Goal: Information Seeking & Learning: Learn about a topic

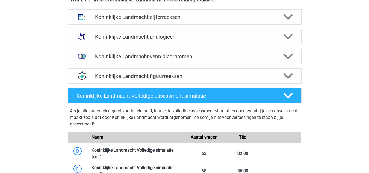
scroll to position [411, 0]
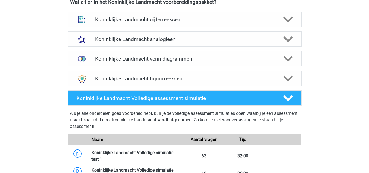
click at [290, 61] on icon at bounding box center [288, 59] width 10 height 10
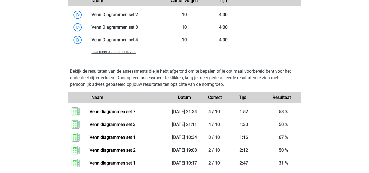
scroll to position [604, 0]
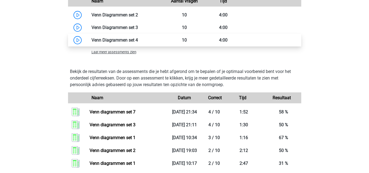
click at [138, 43] on link at bounding box center [138, 39] width 0 height 5
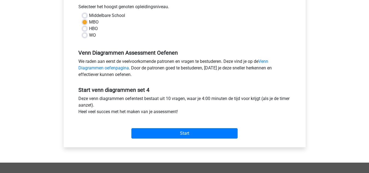
scroll to position [128, 0]
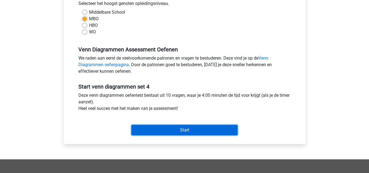
click at [190, 134] on input "Start" at bounding box center [184, 130] width 106 height 10
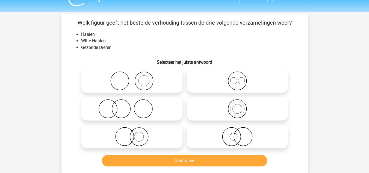
scroll to position [11, 0]
click at [253, 108] on icon at bounding box center [237, 108] width 97 height 19
click at [241, 106] on input "radio" at bounding box center [239, 104] width 4 height 4
radio input "true"
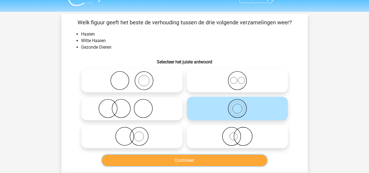
click at [217, 159] on button "Controleer" at bounding box center [184, 160] width 165 height 11
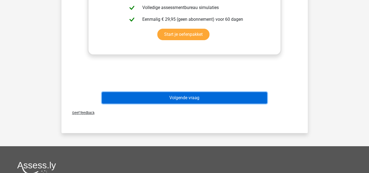
click at [242, 101] on button "Volgende vraag" at bounding box center [184, 97] width 165 height 11
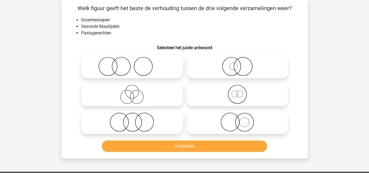
scroll to position [25, 0]
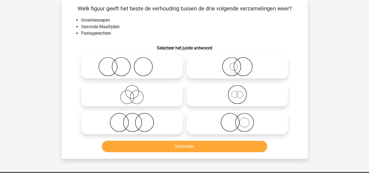
click at [149, 61] on icon at bounding box center [132, 66] width 97 height 19
click at [135, 61] on input "radio" at bounding box center [134, 62] width 4 height 4
radio input "true"
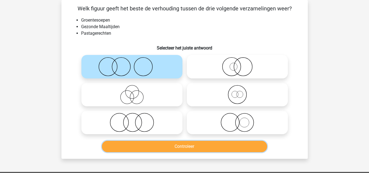
click at [211, 147] on button "Controleer" at bounding box center [184, 146] width 165 height 11
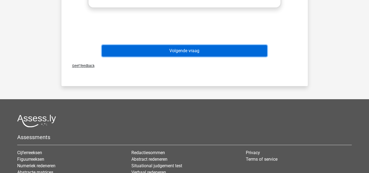
click at [247, 48] on button "Volgende vraag" at bounding box center [184, 50] width 165 height 11
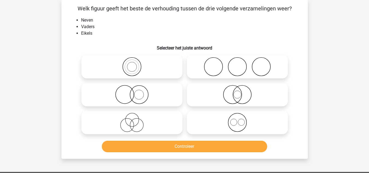
click at [251, 64] on icon at bounding box center [237, 66] width 97 height 19
click at [241, 64] on input "radio" at bounding box center [239, 62] width 4 height 4
radio input "true"
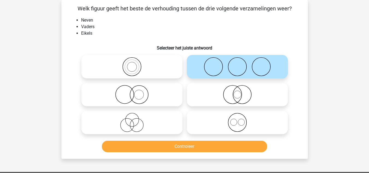
click at [215, 122] on icon at bounding box center [237, 122] width 97 height 19
click at [237, 120] on input "radio" at bounding box center [239, 118] width 4 height 4
radio input "true"
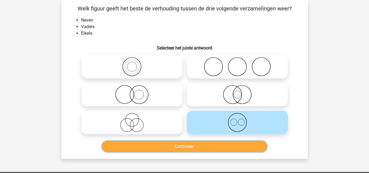
click at [203, 146] on button "Controleer" at bounding box center [184, 146] width 165 height 11
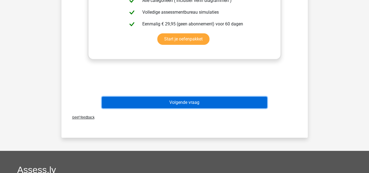
click at [226, 103] on button "Volgende vraag" at bounding box center [184, 102] width 165 height 11
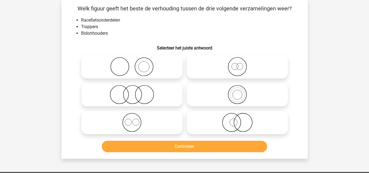
click at [246, 63] on icon at bounding box center [237, 66] width 97 height 19
click at [241, 63] on input "radio" at bounding box center [239, 62] width 4 height 4
radio input "true"
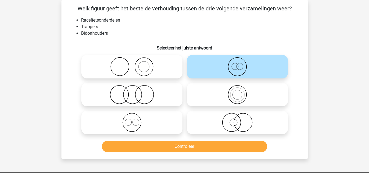
click at [165, 118] on icon at bounding box center [132, 122] width 97 height 19
click at [135, 118] on input "radio" at bounding box center [134, 118] width 4 height 4
radio input "true"
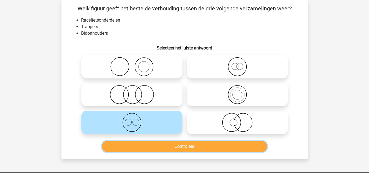
click at [187, 143] on button "Controleer" at bounding box center [184, 146] width 165 height 11
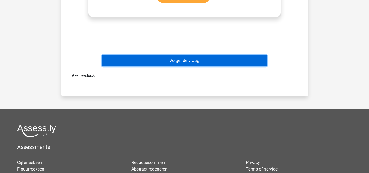
click at [250, 60] on button "Volgende vraag" at bounding box center [184, 60] width 165 height 11
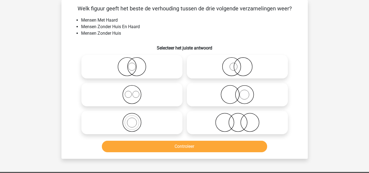
click at [217, 129] on icon at bounding box center [237, 122] width 97 height 19
click at [237, 120] on input "radio" at bounding box center [239, 118] width 4 height 4
radio input "true"
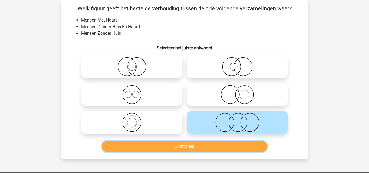
click at [201, 148] on button "Controleer" at bounding box center [184, 146] width 165 height 11
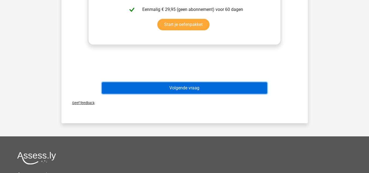
click at [233, 90] on button "Volgende vraag" at bounding box center [184, 87] width 165 height 11
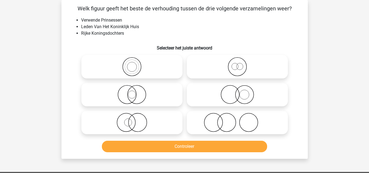
click at [241, 69] on icon at bounding box center [237, 66] width 97 height 19
click at [241, 64] on input "radio" at bounding box center [239, 62] width 4 height 4
radio input "true"
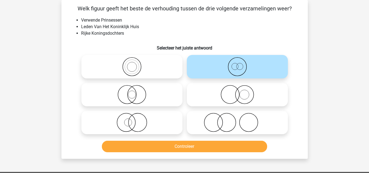
click at [159, 105] on label at bounding box center [131, 94] width 101 height 23
click at [135, 92] on input "radio" at bounding box center [134, 90] width 4 height 4
radio input "true"
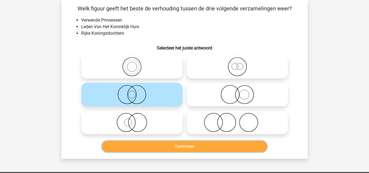
click at [184, 147] on button "Controleer" at bounding box center [184, 146] width 165 height 11
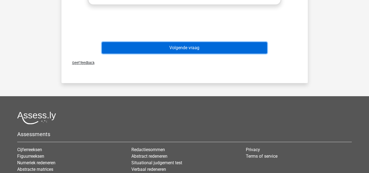
click at [252, 47] on button "Volgende vraag" at bounding box center [184, 47] width 165 height 11
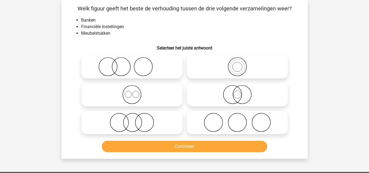
click at [236, 94] on icon at bounding box center [237, 94] width 97 height 19
click at [237, 92] on input "radio" at bounding box center [239, 90] width 4 height 4
radio input "true"
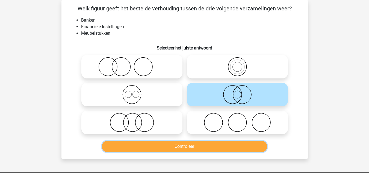
click at [212, 150] on button "Controleer" at bounding box center [184, 146] width 165 height 11
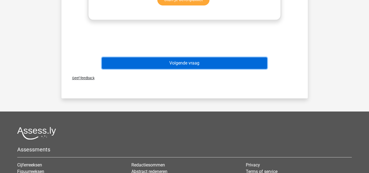
click at [240, 61] on button "Volgende vraag" at bounding box center [184, 62] width 165 height 11
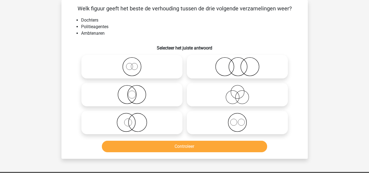
click at [231, 99] on icon at bounding box center [237, 94] width 97 height 19
click at [237, 92] on input "radio" at bounding box center [239, 90] width 4 height 4
radio input "true"
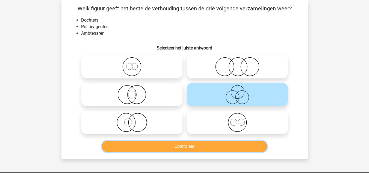
click at [217, 152] on button "Controleer" at bounding box center [184, 146] width 165 height 11
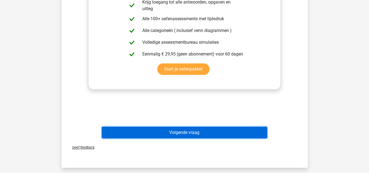
click at [223, 134] on button "Volgende vraag" at bounding box center [184, 132] width 165 height 11
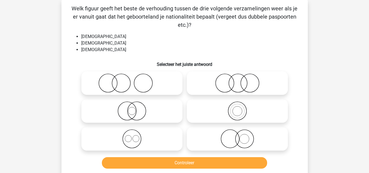
click at [230, 105] on circle at bounding box center [237, 111] width 18 height 18
click at [237, 105] on input "radio" at bounding box center [239, 107] width 4 height 4
radio input "true"
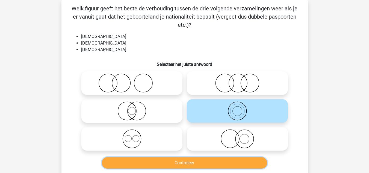
click at [192, 166] on button "Controleer" at bounding box center [184, 162] width 165 height 11
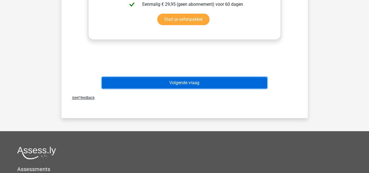
click at [256, 81] on button "Volgende vraag" at bounding box center [184, 82] width 165 height 11
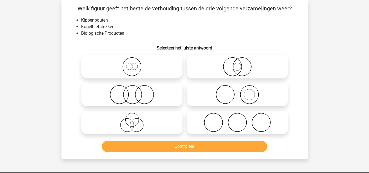
click at [258, 66] on icon at bounding box center [237, 66] width 97 height 19
click at [241, 64] on input "radio" at bounding box center [239, 62] width 4 height 4
radio input "true"
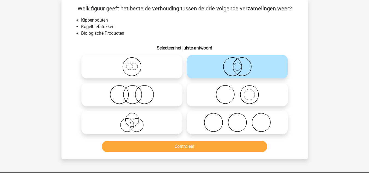
click at [255, 93] on icon at bounding box center [237, 94] width 97 height 19
click at [241, 92] on input "radio" at bounding box center [239, 90] width 4 height 4
radio input "true"
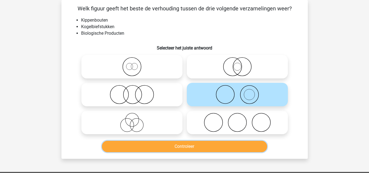
click at [227, 152] on button "Controleer" at bounding box center [184, 146] width 165 height 11
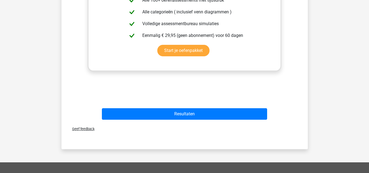
scroll to position [245, 0]
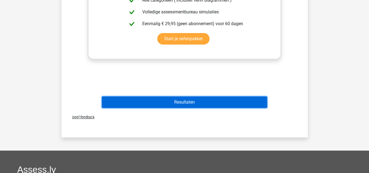
click at [254, 102] on button "Resultaten" at bounding box center [184, 101] width 165 height 11
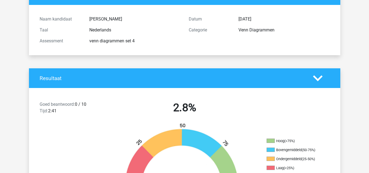
scroll to position [52, 0]
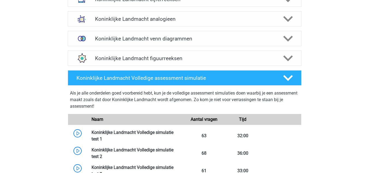
scroll to position [437, 0]
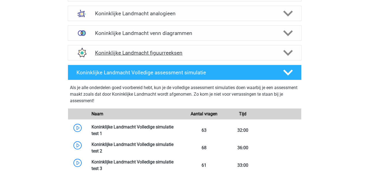
click at [193, 57] on div "Koninklijke Landmacht figuurreeksen" at bounding box center [185, 52] width 234 height 15
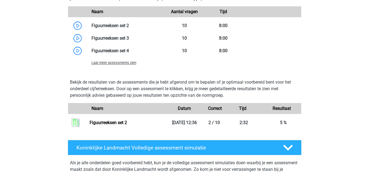
scroll to position [628, 0]
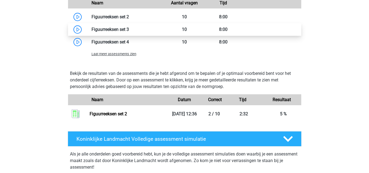
click at [129, 28] on link at bounding box center [129, 29] width 0 height 5
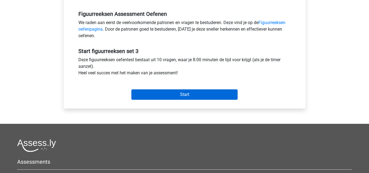
scroll to position [164, 0]
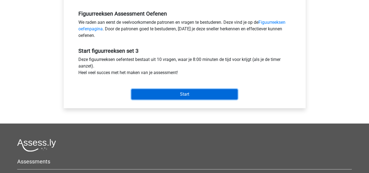
click at [152, 93] on input "Start" at bounding box center [184, 94] width 106 height 10
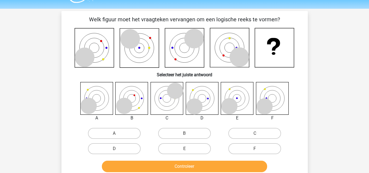
scroll to position [14, 0]
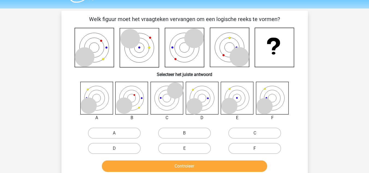
click at [257, 152] on label "F" at bounding box center [254, 148] width 53 height 11
click at [257, 152] on input "F" at bounding box center [257, 150] width 4 height 4
radio input "true"
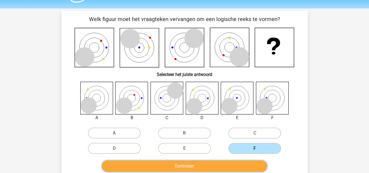
click at [250, 167] on button "Controleer" at bounding box center [184, 165] width 165 height 11
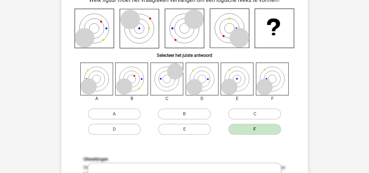
scroll to position [29, 0]
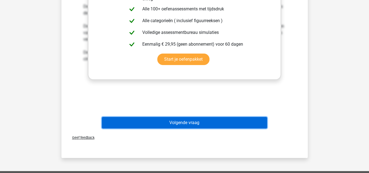
click at [250, 128] on button "Volgende vraag" at bounding box center [184, 122] width 165 height 11
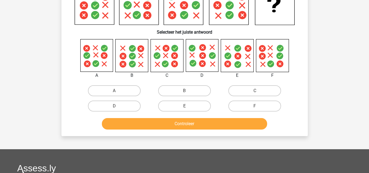
scroll to position [25, 0]
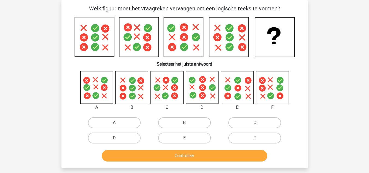
click at [130, 120] on label "A" at bounding box center [114, 122] width 53 height 11
click at [118, 123] on input "A" at bounding box center [116, 125] width 4 height 4
radio input "true"
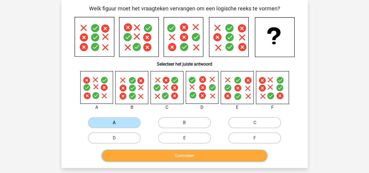
click at [158, 159] on button "Controleer" at bounding box center [184, 155] width 165 height 11
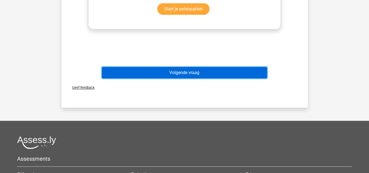
click at [252, 73] on button "Volgende vraag" at bounding box center [184, 72] width 165 height 11
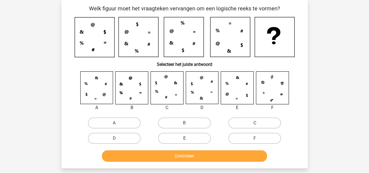
click at [192, 140] on label "E" at bounding box center [184, 138] width 53 height 11
click at [188, 140] on input "E" at bounding box center [186, 140] width 4 height 4
radio input "true"
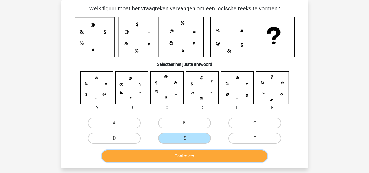
click at [195, 158] on button "Controleer" at bounding box center [184, 155] width 165 height 11
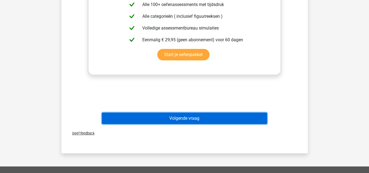
click at [230, 122] on button "Volgende vraag" at bounding box center [184, 117] width 165 height 11
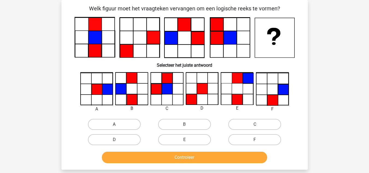
click at [126, 121] on label "A" at bounding box center [114, 124] width 53 height 11
click at [118, 124] on input "A" at bounding box center [116, 126] width 4 height 4
radio input "true"
click at [250, 141] on label "F" at bounding box center [254, 139] width 53 height 11
click at [255, 141] on input "F" at bounding box center [257, 142] width 4 height 4
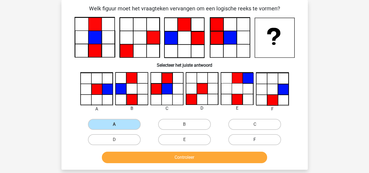
radio input "true"
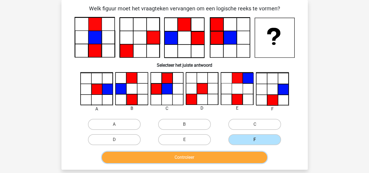
click at [217, 160] on button "Controleer" at bounding box center [184, 157] width 165 height 11
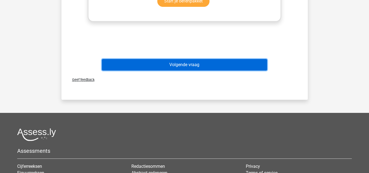
click at [246, 66] on button "Volgende vraag" at bounding box center [184, 64] width 165 height 11
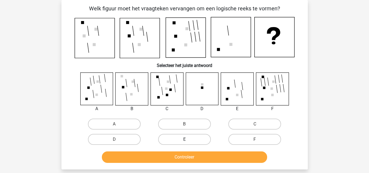
click at [198, 144] on label "E" at bounding box center [184, 139] width 53 height 11
click at [188, 143] on input "E" at bounding box center [186, 141] width 4 height 4
radio input "true"
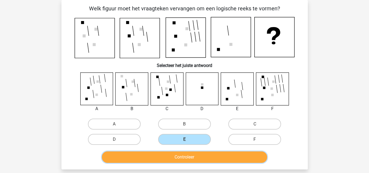
click at [202, 161] on button "Controleer" at bounding box center [184, 156] width 165 height 11
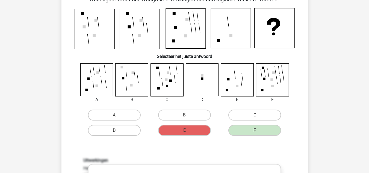
scroll to position [34, 0]
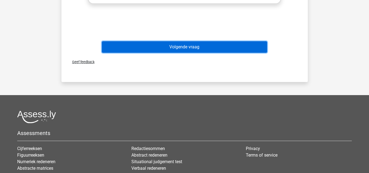
click at [229, 48] on button "Volgende vraag" at bounding box center [184, 46] width 165 height 11
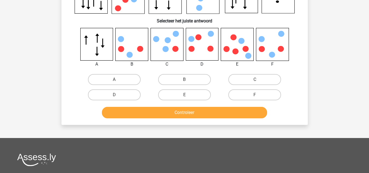
scroll to position [25, 0]
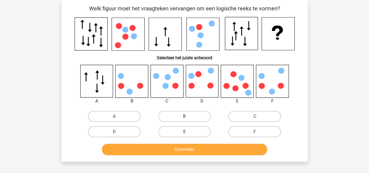
click at [176, 112] on label "B" at bounding box center [184, 116] width 53 height 11
click at [184, 116] on input "B" at bounding box center [186, 118] width 4 height 4
radio input "true"
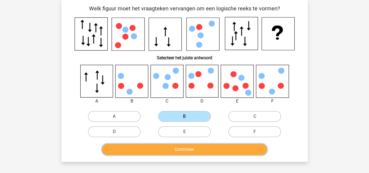
click at [173, 145] on button "Controleer" at bounding box center [184, 149] width 165 height 11
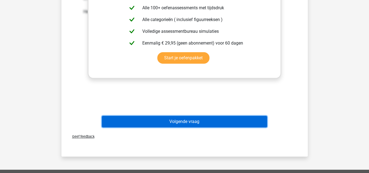
click at [189, 122] on button "Volgende vraag" at bounding box center [184, 121] width 165 height 11
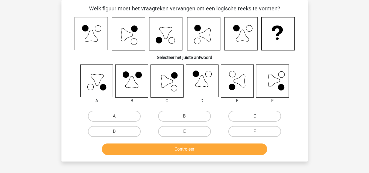
click at [248, 118] on label "C" at bounding box center [254, 116] width 53 height 11
click at [255, 118] on input "C" at bounding box center [257, 118] width 4 height 4
radio input "true"
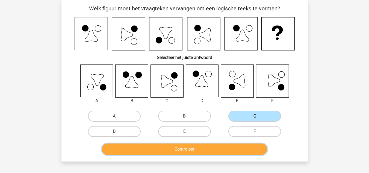
click at [233, 153] on button "Controleer" at bounding box center [184, 148] width 165 height 11
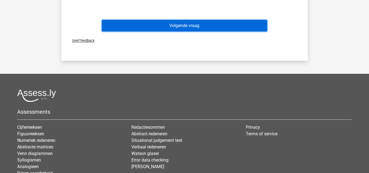
click at [253, 27] on button "Volgende vraag" at bounding box center [184, 25] width 165 height 11
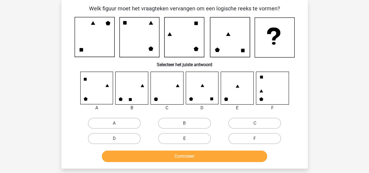
click at [197, 138] on label "E" at bounding box center [184, 138] width 53 height 11
click at [188, 138] on input "E" at bounding box center [186, 140] width 4 height 4
radio input "true"
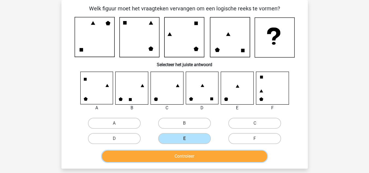
click at [201, 156] on button "Controleer" at bounding box center [184, 155] width 165 height 11
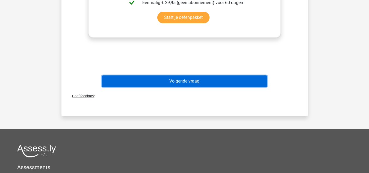
click at [215, 81] on button "Volgende vraag" at bounding box center [184, 80] width 165 height 11
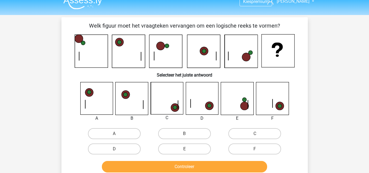
scroll to position [5, 0]
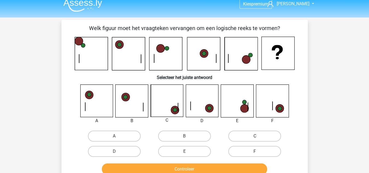
click at [249, 137] on label "C" at bounding box center [254, 136] width 53 height 11
click at [255, 137] on input "C" at bounding box center [257, 138] width 4 height 4
radio input "true"
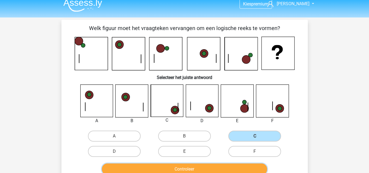
click at [220, 171] on button "Controleer" at bounding box center [184, 168] width 165 height 11
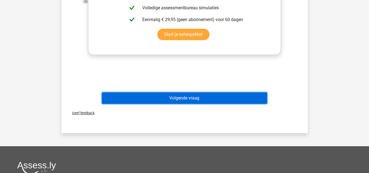
click at [226, 93] on button "Volgende vraag" at bounding box center [184, 97] width 165 height 11
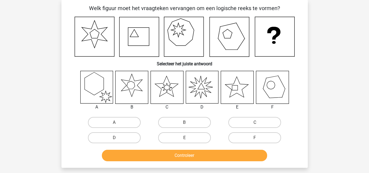
scroll to position [25, 0]
click at [238, 117] on label "C" at bounding box center [254, 122] width 53 height 11
click at [255, 123] on input "C" at bounding box center [257, 125] width 4 height 4
radio input "true"
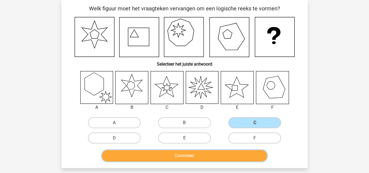
click at [215, 152] on button "Controleer" at bounding box center [184, 155] width 165 height 11
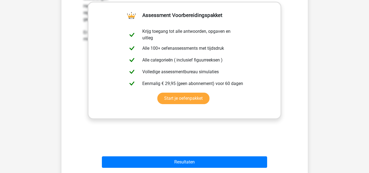
scroll to position [248, 0]
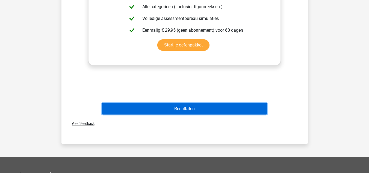
click at [212, 108] on button "Resultaten" at bounding box center [184, 108] width 165 height 11
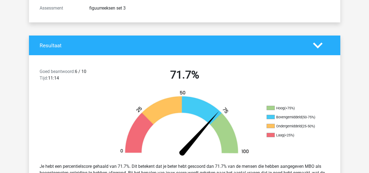
scroll to position [137, 0]
